Goal: Information Seeking & Learning: Learn about a topic

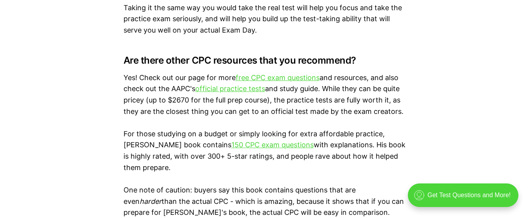
scroll to position [1333, 0]
click at [390, 79] on p "Yes! Check out our page for more free CPC exam questions and resources, and als…" at bounding box center [265, 94] width 282 height 45
click at [278, 82] on p "Yes! Check out our page for more free CPC exam questions and resources, and als…" at bounding box center [265, 94] width 282 height 45
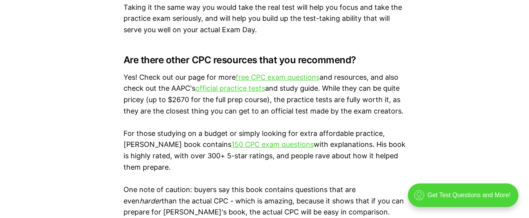
click at [277, 105] on p "Yes! Check out our page for more free CPC exam questions and resources, and als…" at bounding box center [265, 94] width 282 height 45
click at [292, 77] on link "free CPC exam questions" at bounding box center [278, 77] width 84 height 8
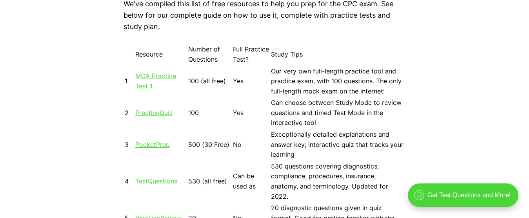
scroll to position [740, 0]
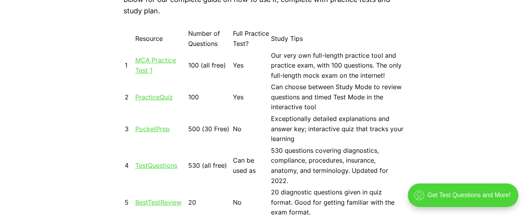
click at [147, 67] on link "MCA Practice Test 1" at bounding box center [155, 65] width 41 height 18
click at [149, 63] on link "MCA Practice Test 1" at bounding box center [155, 65] width 41 height 18
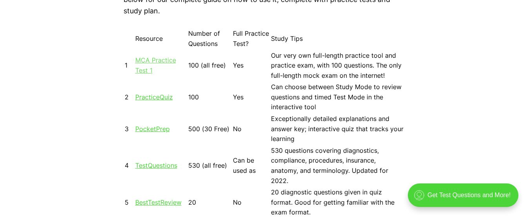
click at [149, 64] on link "MCA Practice Test 1" at bounding box center [155, 65] width 41 height 18
